Goal: Task Accomplishment & Management: Manage account settings

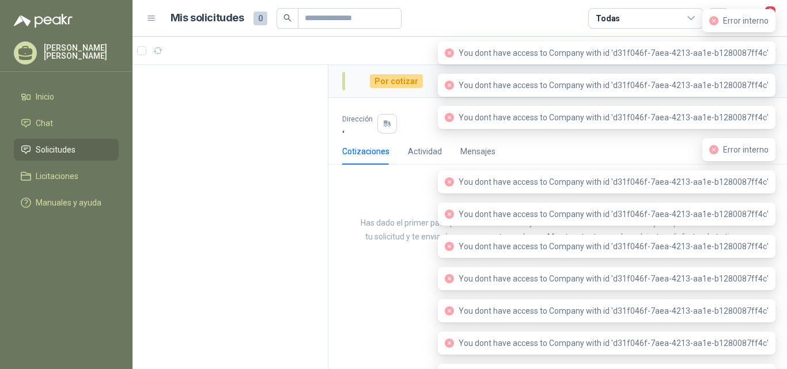
click at [390, 212] on div "¡Felicidades! Tu solicitud fue publicada Has dado el primer paso para encontrar…" at bounding box center [557, 230] width 459 height 113
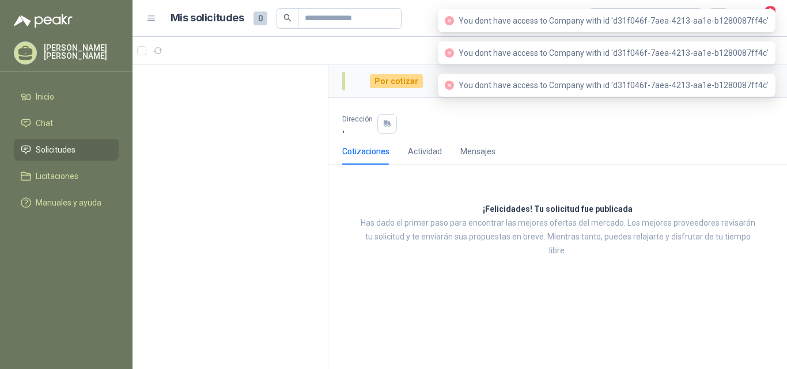
click at [741, 143] on div "Cotizaciones Actividad Mensajes" at bounding box center [557, 151] width 431 height 27
click at [703, 176] on div "¡Felicidades! Tu solicitud fue publicada Has dado el primer paso para encontrar…" at bounding box center [557, 230] width 459 height 113
click at [647, 195] on div "¡Felicidades! Tu solicitud fue publicada Has dado el primer paso para encontrar…" at bounding box center [557, 230] width 459 height 113
click at [774, 10] on div "You dont have access to Company with id 'd31f046f-7aea-4213-aa1e-b1280087ff4c'" at bounding box center [607, 20] width 338 height 23
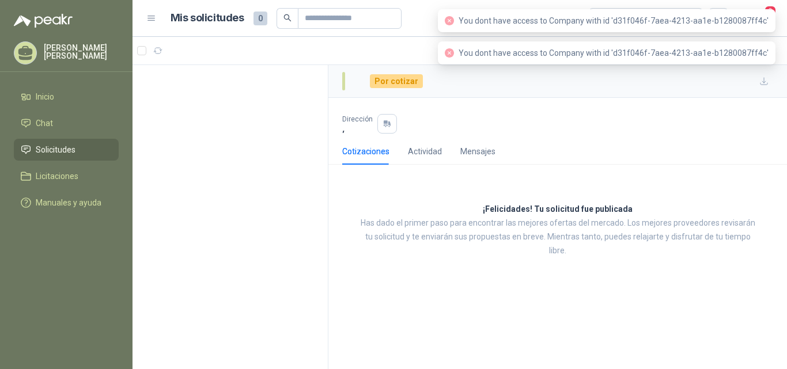
click at [729, 21] on span "You dont have access to Company with id 'd31f046f-7aea-4213-aa1e-b1280087ff4c'" at bounding box center [614, 20] width 310 height 9
click at [727, 88] on div "Por cotizar" at bounding box center [557, 81] width 459 height 33
click at [709, 106] on div "Dirección ," at bounding box center [557, 118] width 431 height 31
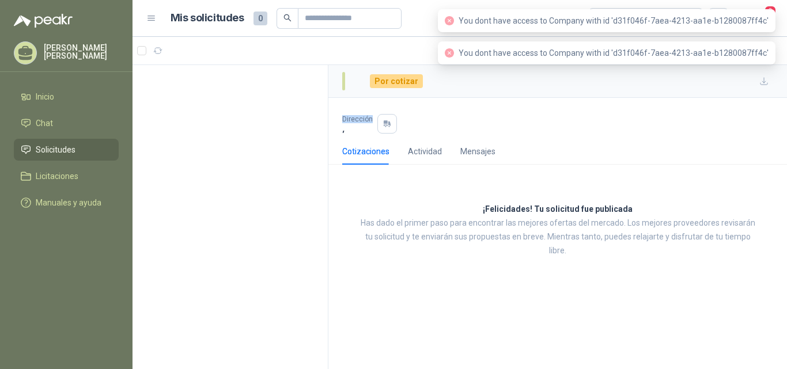
click at [709, 106] on div "Dirección ," at bounding box center [557, 118] width 431 height 31
click at [671, 146] on div "Cotizaciones Actividad Mensajes" at bounding box center [557, 151] width 431 height 27
click at [694, 103] on div at bounding box center [557, 104] width 431 height 2
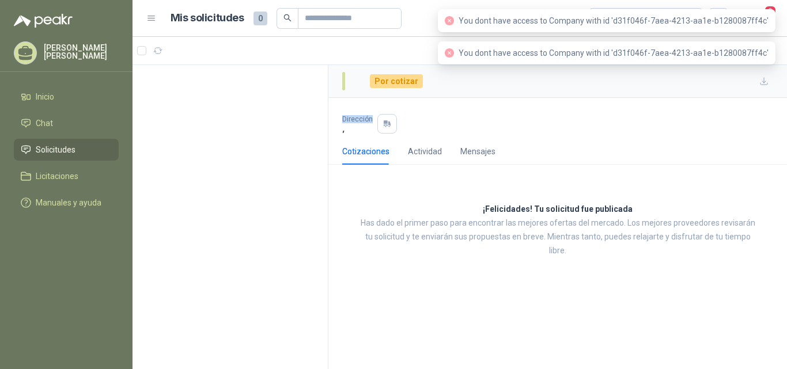
click at [694, 103] on div at bounding box center [557, 104] width 431 height 2
drag, startPoint x: 694, startPoint y: 103, endPoint x: 734, endPoint y: 40, distance: 74.0
click at [695, 102] on div "Dirección ," at bounding box center [557, 118] width 459 height 40
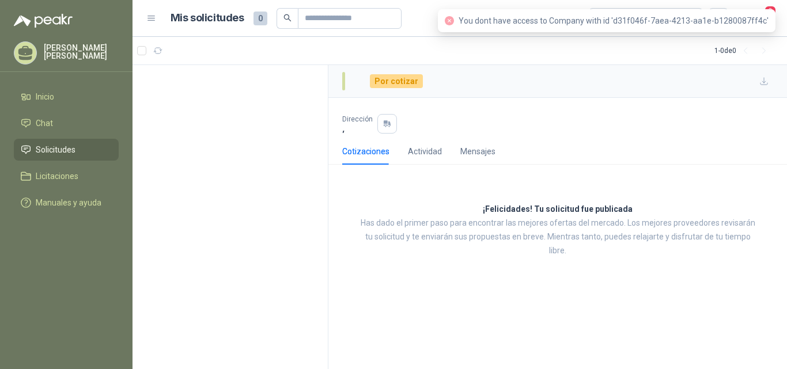
click at [686, 123] on div "Dirección ," at bounding box center [557, 124] width 431 height 20
drag, startPoint x: 686, startPoint y: 120, endPoint x: 721, endPoint y: 35, distance: 91.7
click at [686, 118] on div "Dirección ," at bounding box center [557, 124] width 431 height 20
click at [698, 89] on div "Por cotizar" at bounding box center [557, 81] width 459 height 33
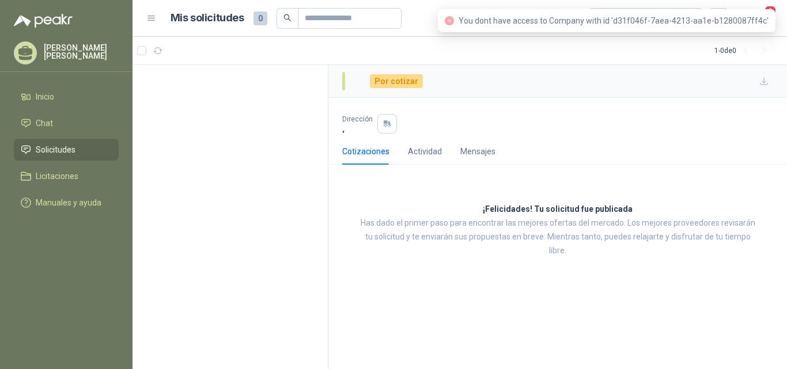
click at [670, 130] on div "Dirección ," at bounding box center [557, 124] width 431 height 20
click at [660, 127] on div "Dirección ," at bounding box center [557, 124] width 431 height 20
click at [454, 22] on icon "close-circle" at bounding box center [449, 20] width 9 height 9
click at [771, 9] on div "You dont have access to Company with id 'd31f046f-7aea-4213-aa1e-b1280087ff4c'" at bounding box center [607, 20] width 338 height 23
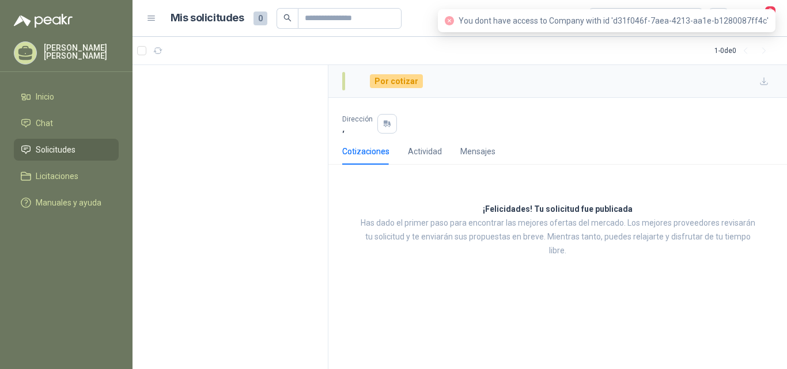
click at [548, 99] on div "Dirección ," at bounding box center [557, 118] width 459 height 40
click at [726, 20] on span "You dont have access to Company with id 'd31f046f-7aea-4213-aa1e-b1280087ff4c'" at bounding box center [614, 20] width 310 height 9
click at [765, 17] on span "You dont have access to Company with id 'd31f046f-7aea-4213-aa1e-b1280087ff4c'" at bounding box center [614, 20] width 310 height 9
click at [771, 9] on span "2" at bounding box center [770, 10] width 13 height 11
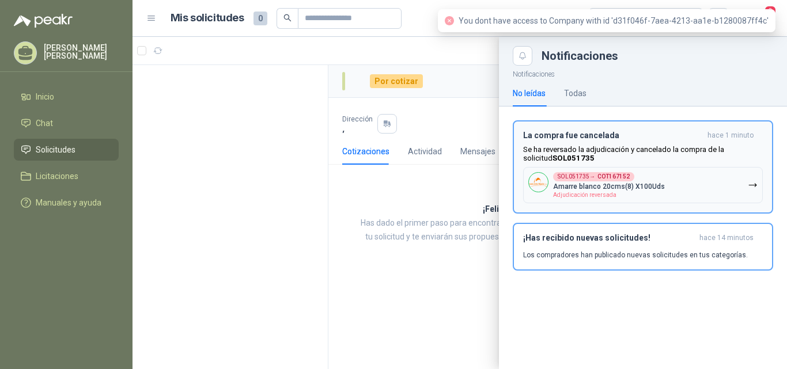
click at [649, 185] on p "Amarre blanco 20cms(8) X100Uds" at bounding box center [609, 187] width 112 height 8
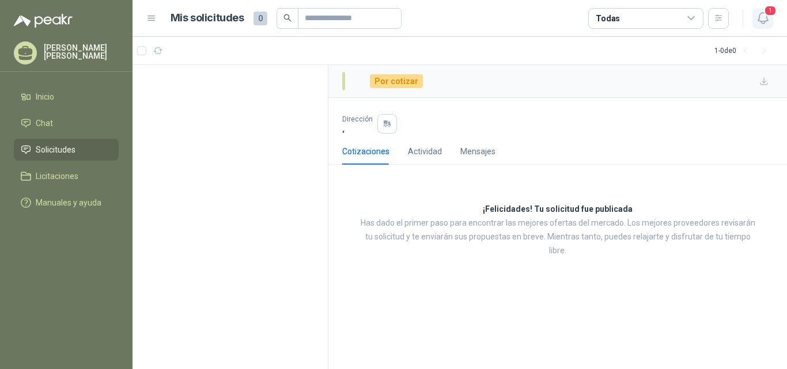
click at [767, 21] on icon "button" at bounding box center [763, 18] width 10 height 11
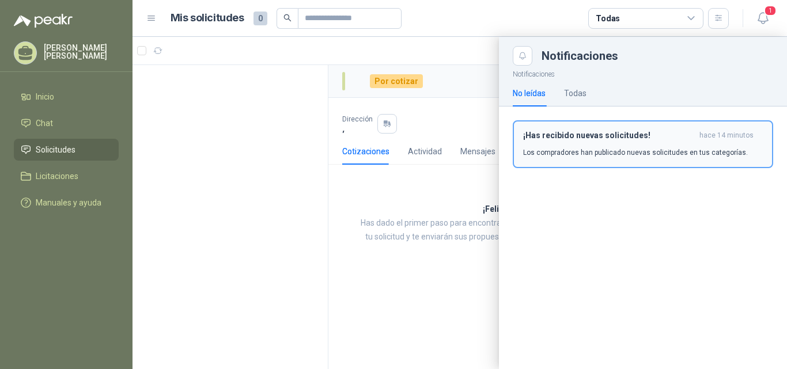
click at [619, 145] on div "¡Has recibido nuevas solicitudes! hace 14 minutos Los compradores han publicado…" at bounding box center [643, 144] width 240 height 27
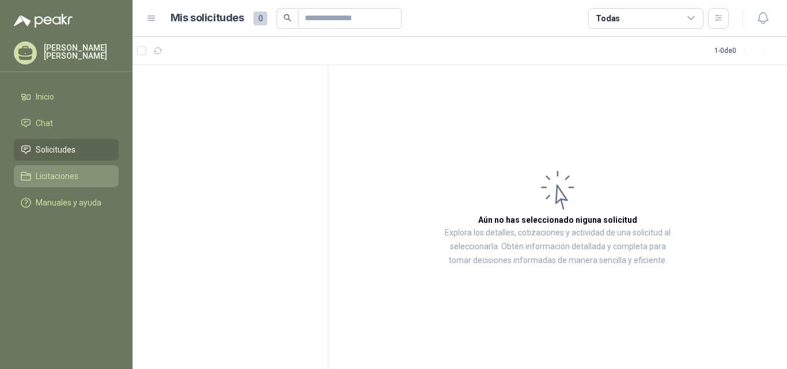
click at [50, 172] on span "Licitaciones" at bounding box center [57, 176] width 43 height 13
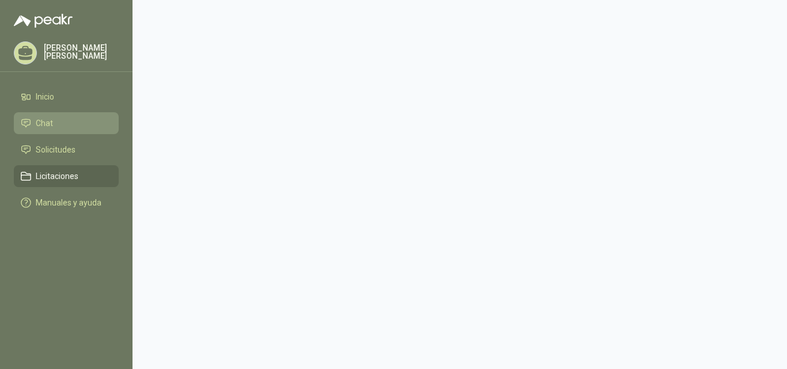
click at [51, 124] on span "Chat" at bounding box center [44, 123] width 17 height 13
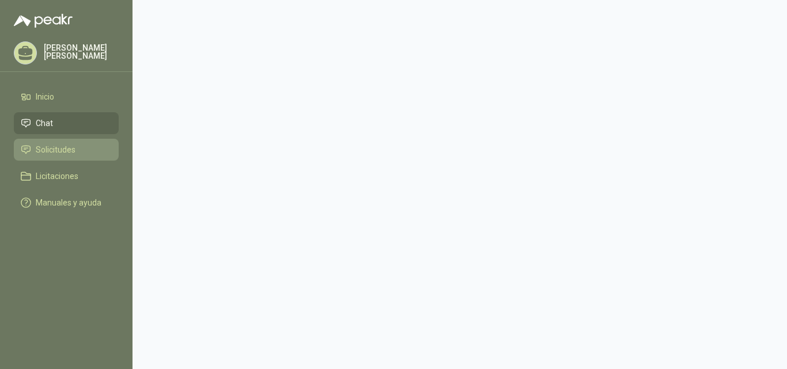
click at [56, 149] on span "Solicitudes" at bounding box center [56, 149] width 40 height 13
